Goal: Transaction & Acquisition: Purchase product/service

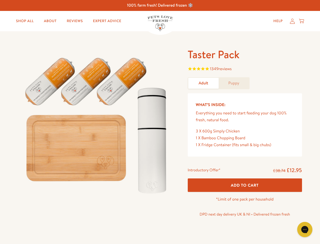
click at [160, 122] on img at bounding box center [97, 122] width 158 height 151
click at [245, 69] on span "1349 reviews" at bounding box center [245, 69] width 114 height 8
click at [245, 185] on div "Taster Pack 1349 reviews Adult Puppy What’s Inside: Everything you need to star…" at bounding box center [160, 139] width 320 height 216
click at [305, 229] on icon "Gorgias live chat" at bounding box center [305, 229] width 5 height 5
